Goal: Task Accomplishment & Management: Manage account settings

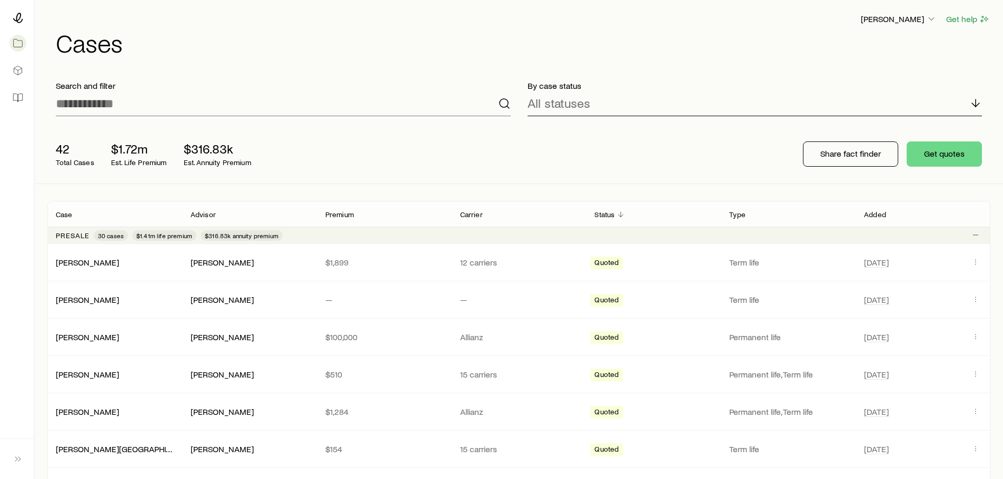
click at [594, 103] on div "All statuses" at bounding box center [754, 103] width 455 height 25
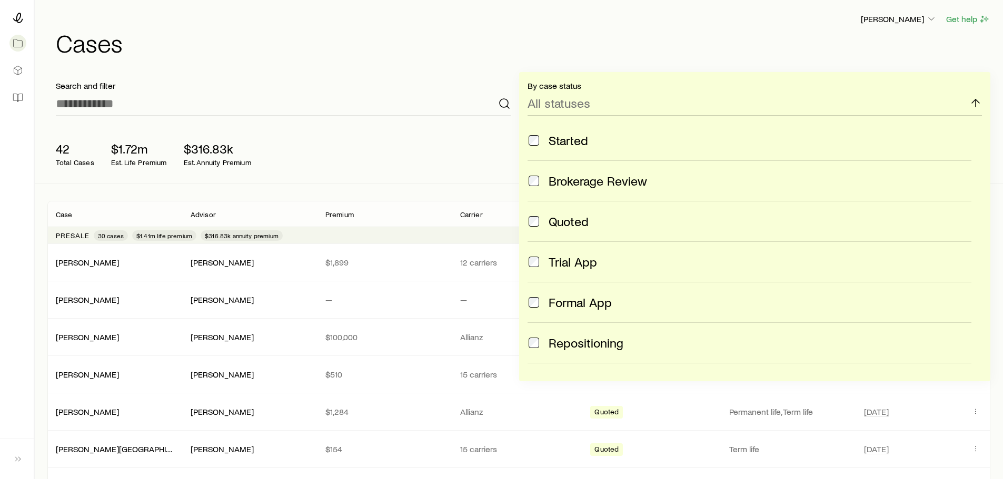
click at [608, 108] on div "All statuses" at bounding box center [754, 103] width 455 height 25
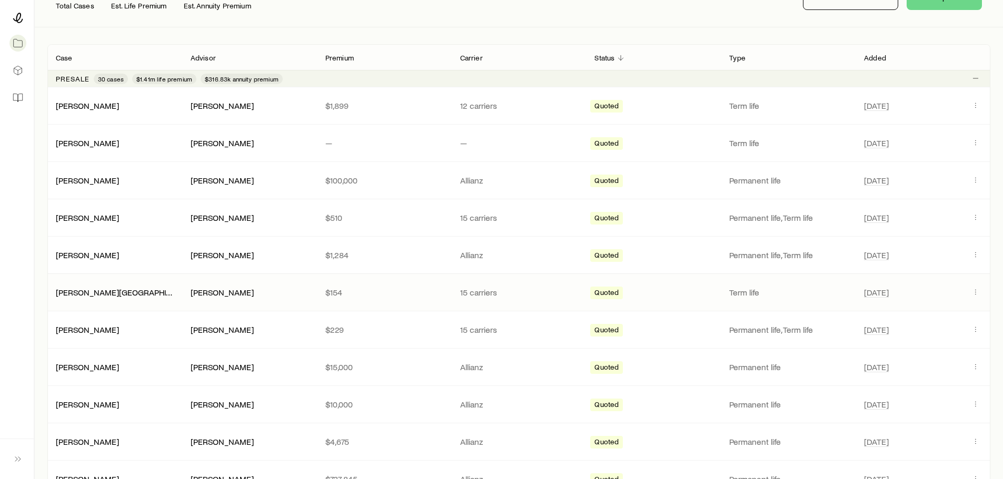
scroll to position [158, 0]
click at [975, 255] on icon "Client cases" at bounding box center [975, 253] width 8 height 8
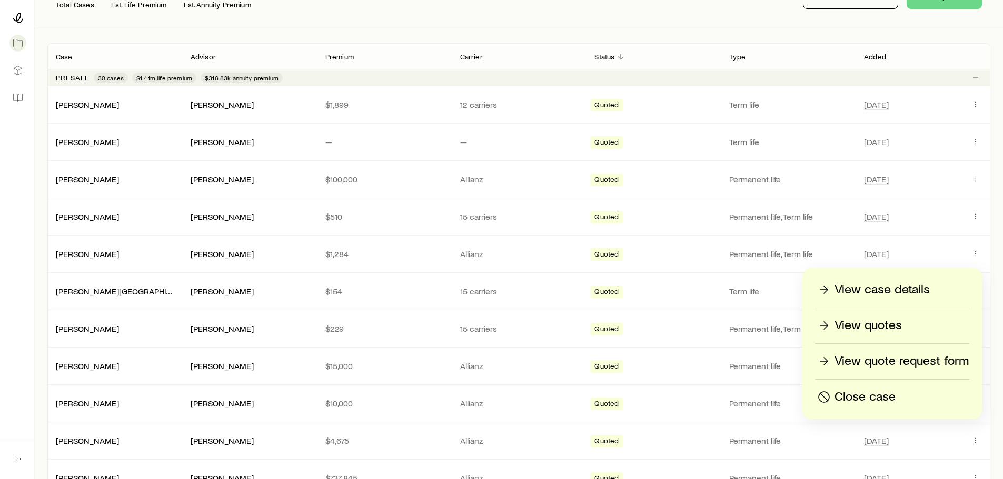
click at [913, 288] on p "View case details" at bounding box center [881, 290] width 95 height 17
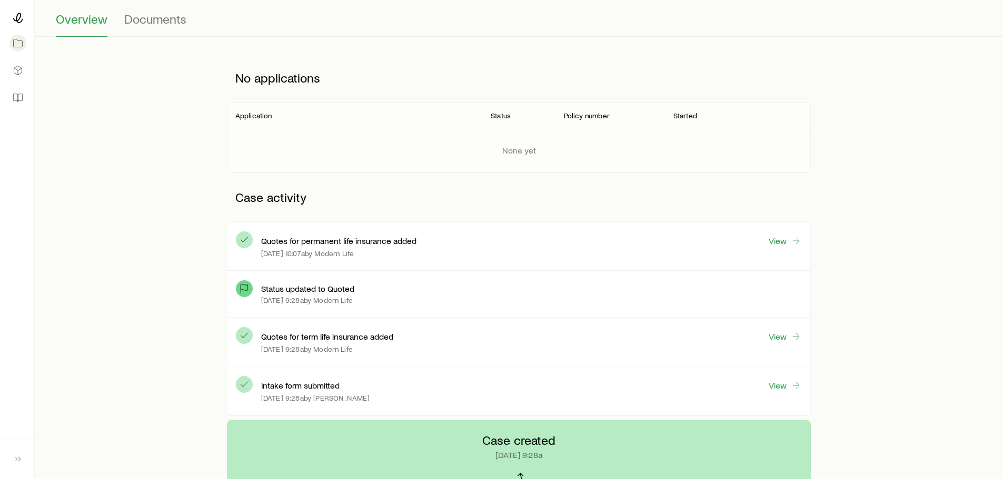
scroll to position [105, 0]
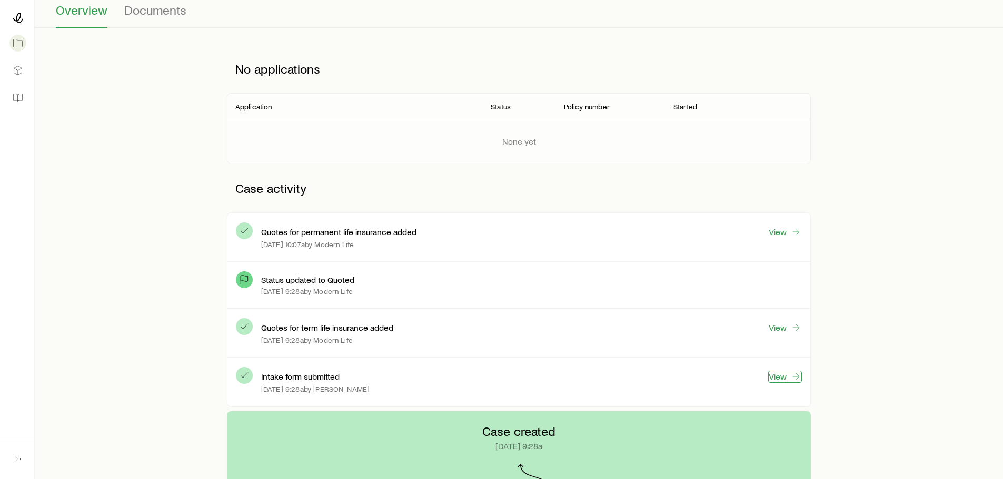
click at [784, 376] on link "View" at bounding box center [785, 377] width 34 height 12
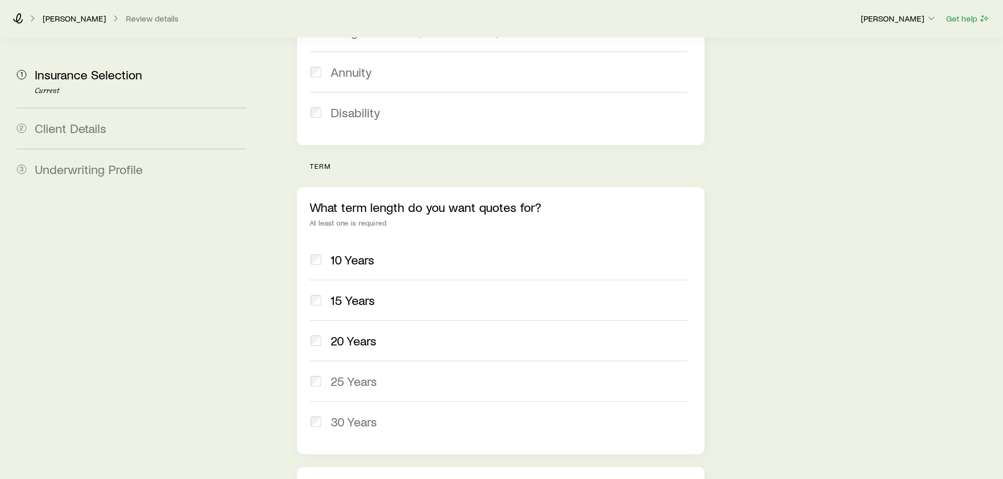
scroll to position [474, 0]
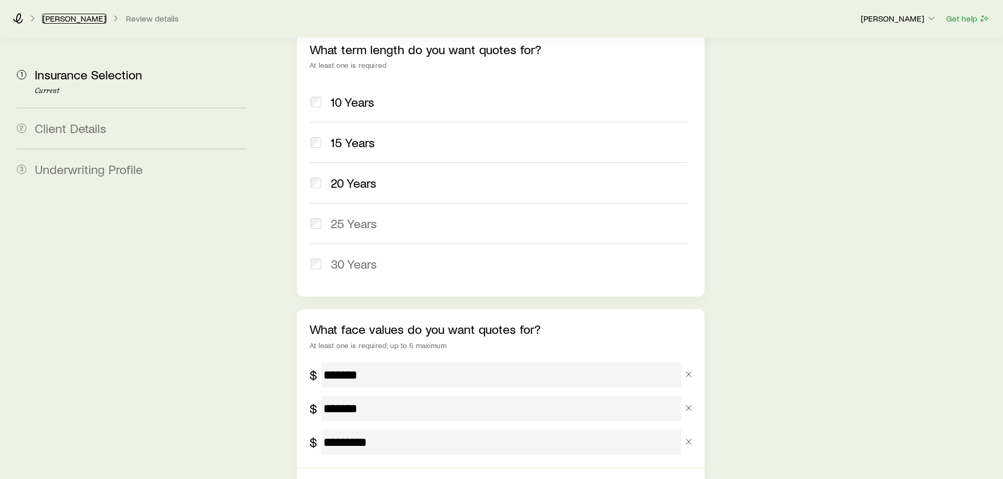
click at [61, 19] on link "[PERSON_NAME]" at bounding box center [74, 19] width 64 height 10
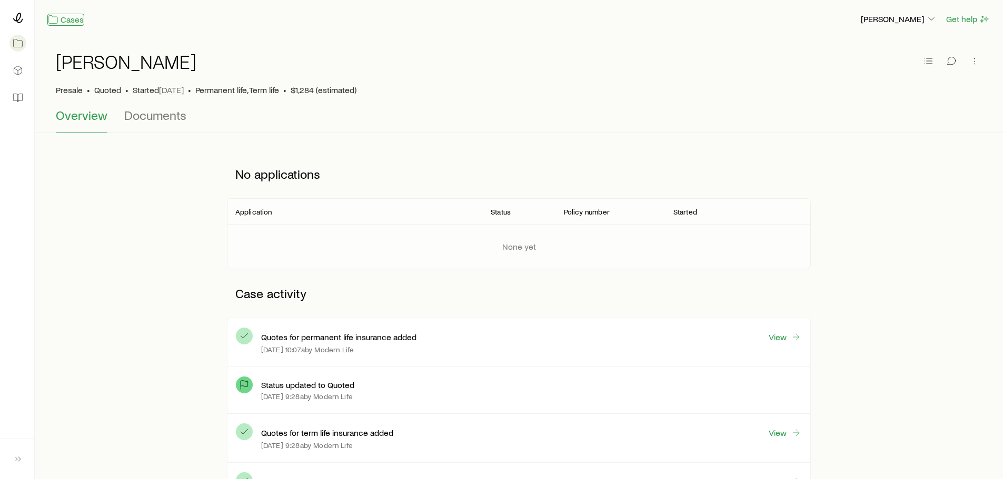
click at [68, 20] on link "Cases" at bounding box center [65, 20] width 37 height 12
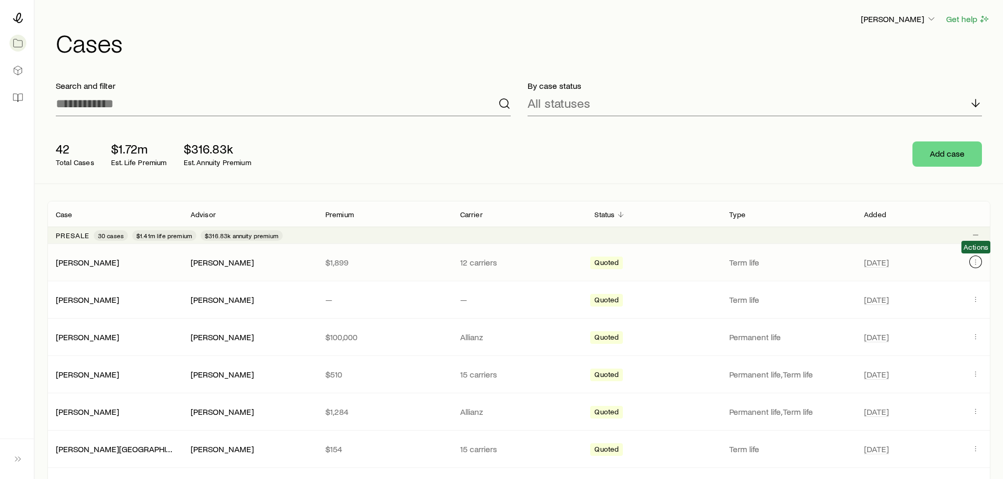
click at [975, 262] on icon "Client cases" at bounding box center [975, 262] width 8 height 8
click at [85, 410] on link "[PERSON_NAME]" at bounding box center [87, 412] width 63 height 10
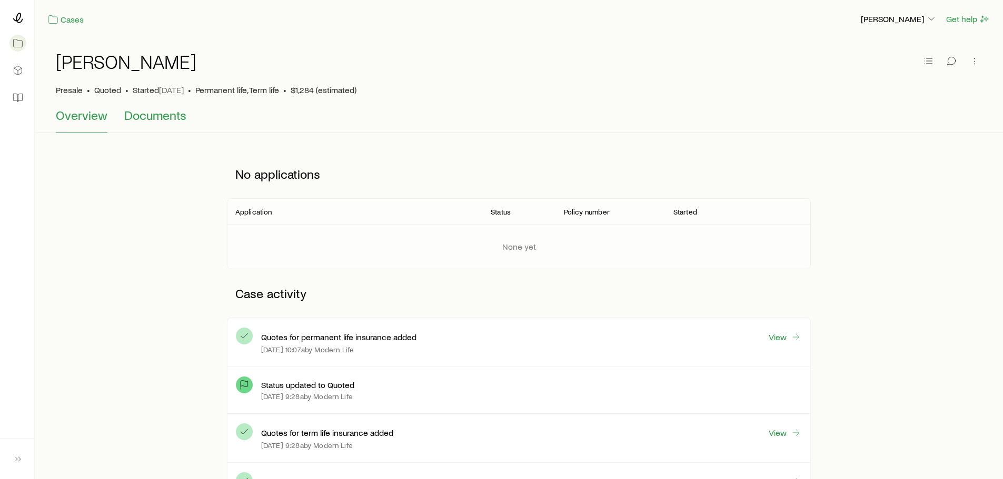
click at [152, 118] on span "Documents" at bounding box center [155, 115] width 62 height 15
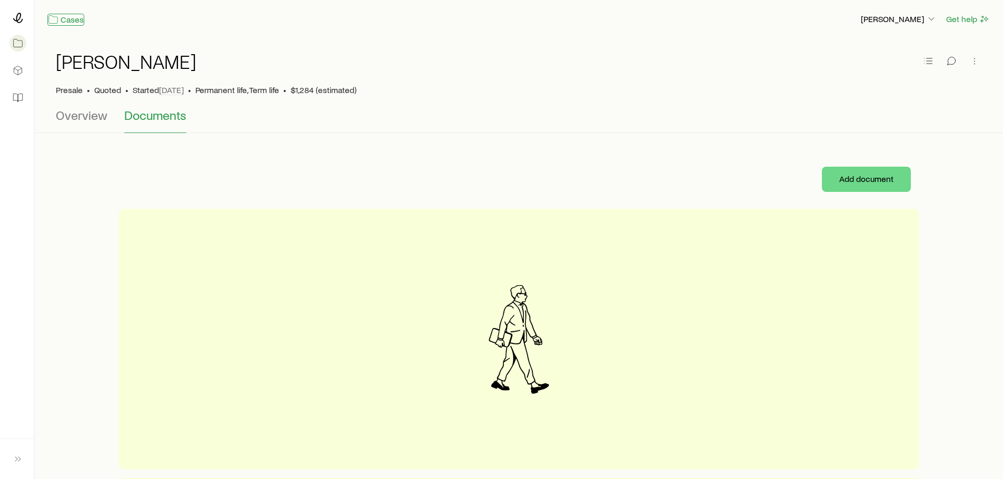
click at [65, 18] on link "Cases" at bounding box center [65, 20] width 37 height 12
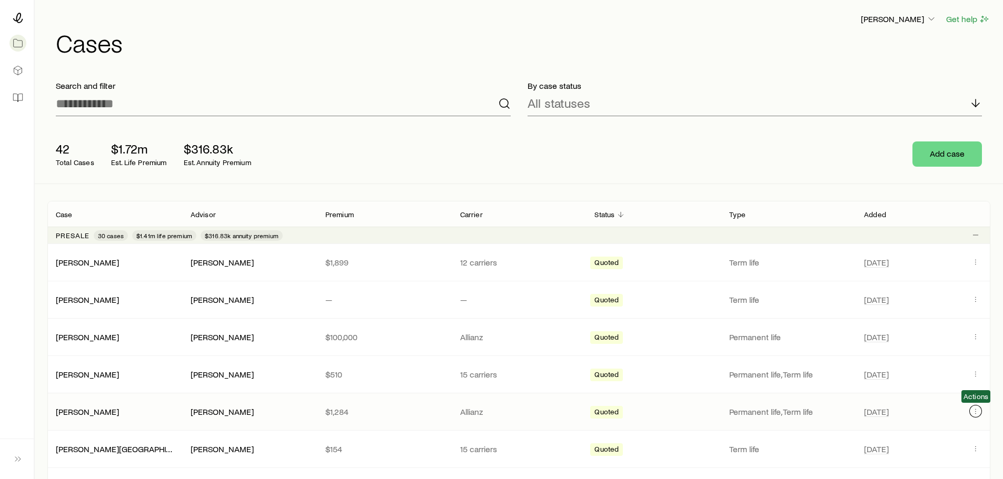
click at [974, 410] on icon "Client cases" at bounding box center [975, 411] width 8 height 8
click at [729, 162] on div "42 Total Cases $1.72m Est. Life Premium $316.83k Est. Annuity Premium Add case" at bounding box center [518, 154] width 943 height 59
click at [976, 262] on icon "Client cases" at bounding box center [975, 262] width 8 height 8
click at [790, 126] on div "42 Total Cases $1.72m Est. Life Premium $316.83k Est. Annuity Premium Add case" at bounding box center [518, 154] width 943 height 59
click at [973, 299] on icon "Client cases" at bounding box center [975, 299] width 8 height 8
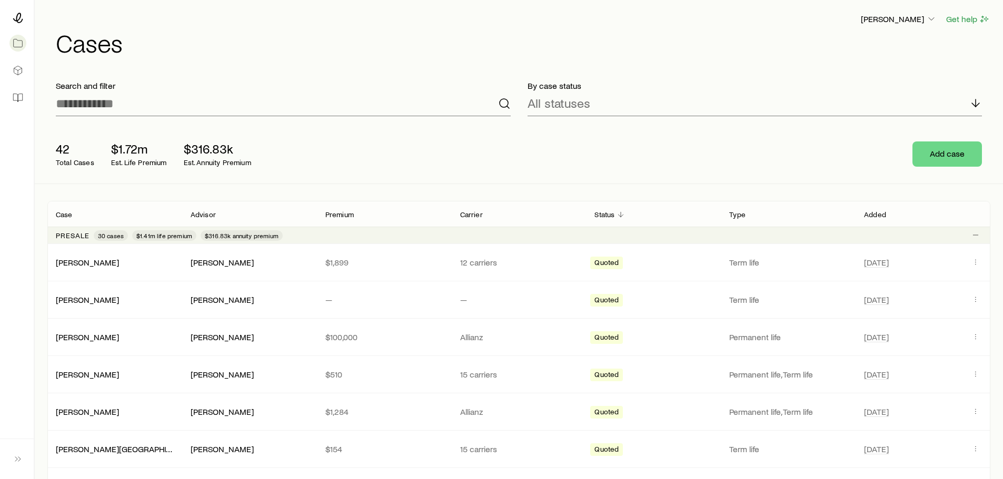
click at [654, 125] on div "42 Total Cases $1.72m Est. Life Premium $316.83k Est. Annuity Premium Add case" at bounding box center [518, 154] width 943 height 59
click at [973, 451] on icon "Client cases" at bounding box center [975, 449] width 8 height 8
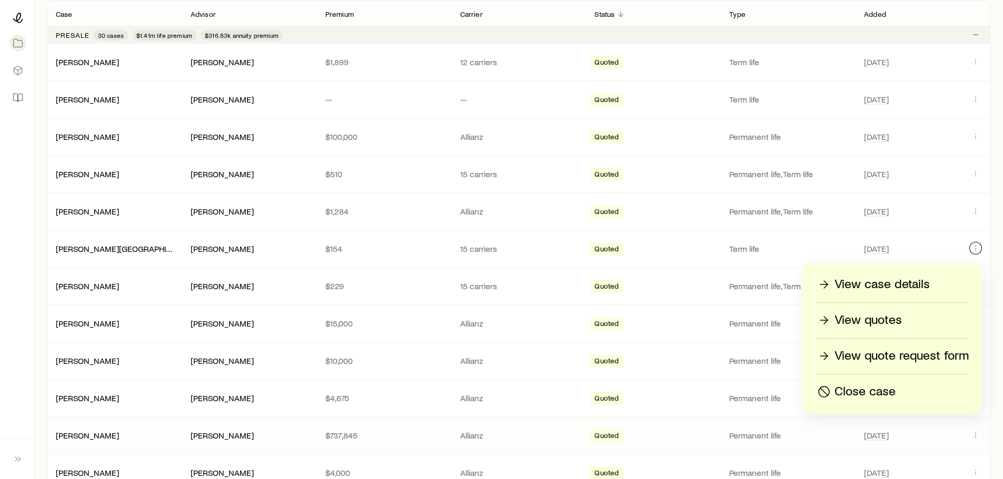
scroll to position [263, 0]
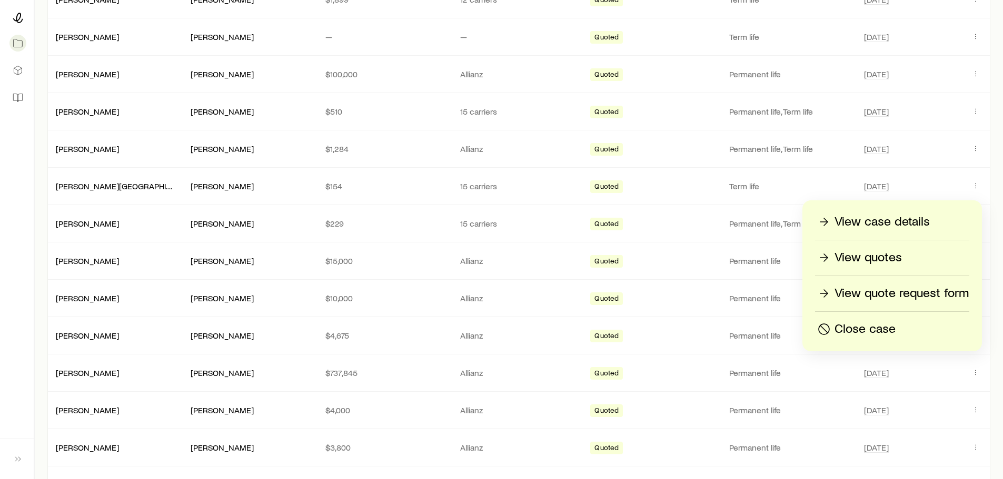
click at [874, 328] on p "Close case" at bounding box center [864, 329] width 61 height 17
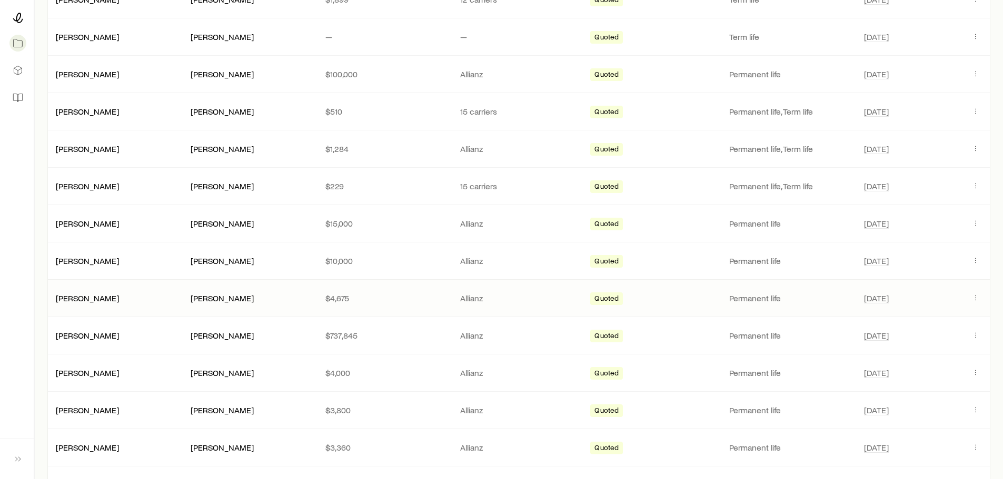
click at [973, 282] on div "[PERSON_NAME] [PERSON_NAME] $4,675 Allianz Quoted Permanent life [DATE]" at bounding box center [518, 298] width 943 height 37
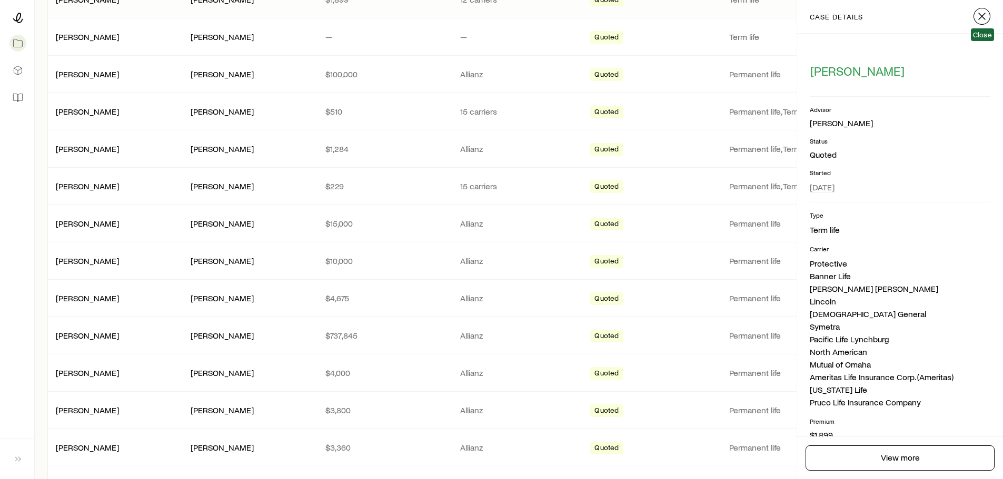
click at [980, 13] on icon "button" at bounding box center [981, 16] width 13 height 13
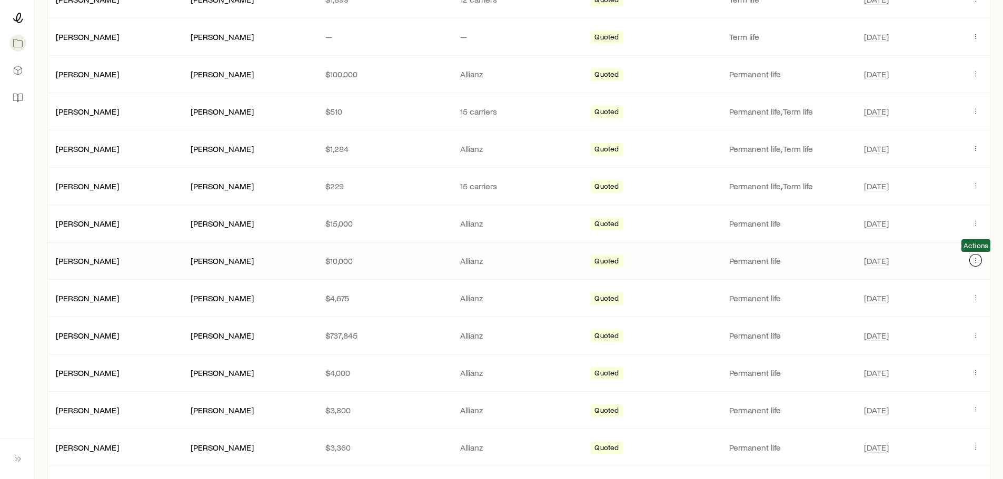
click at [973, 259] on icon "Client cases" at bounding box center [975, 260] width 8 height 8
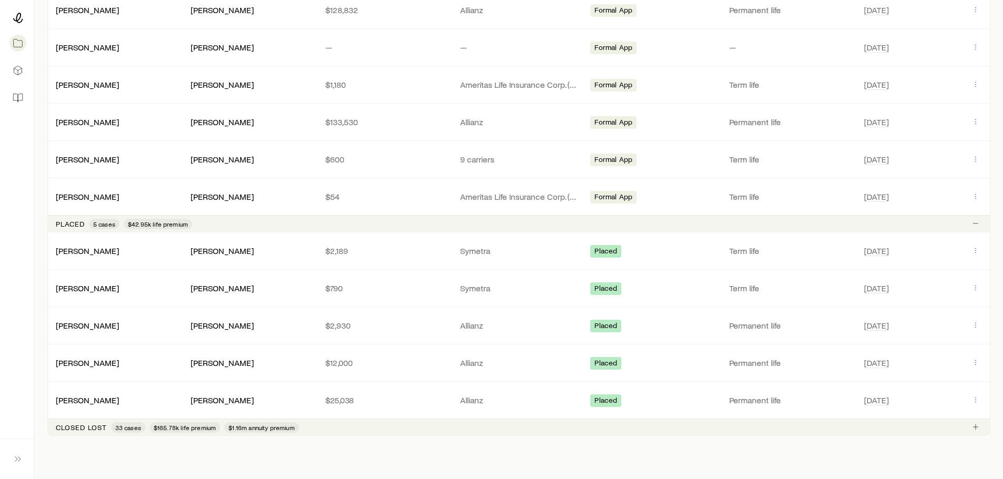
scroll to position [1143, 0]
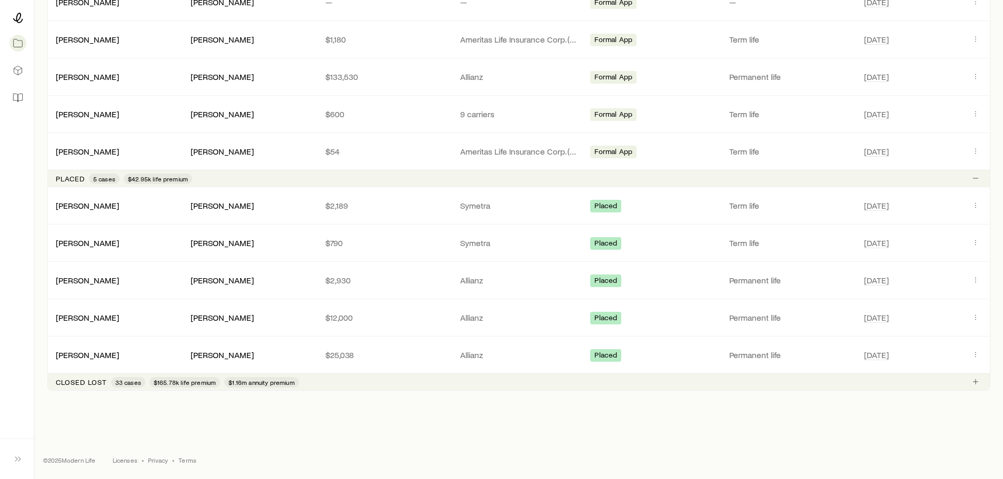
click at [118, 384] on span "33 cases" at bounding box center [128, 382] width 26 height 8
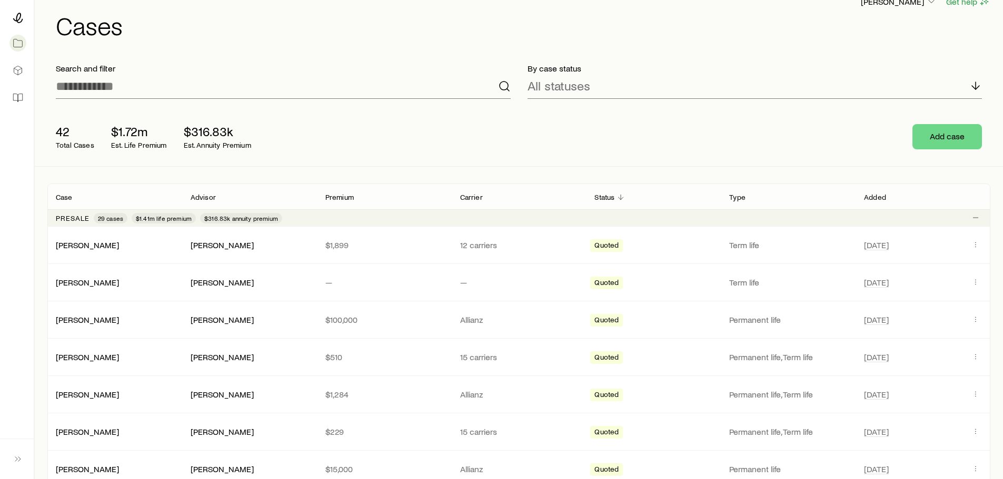
scroll to position [0, 0]
